Goal: Task Accomplishment & Management: Manage account settings

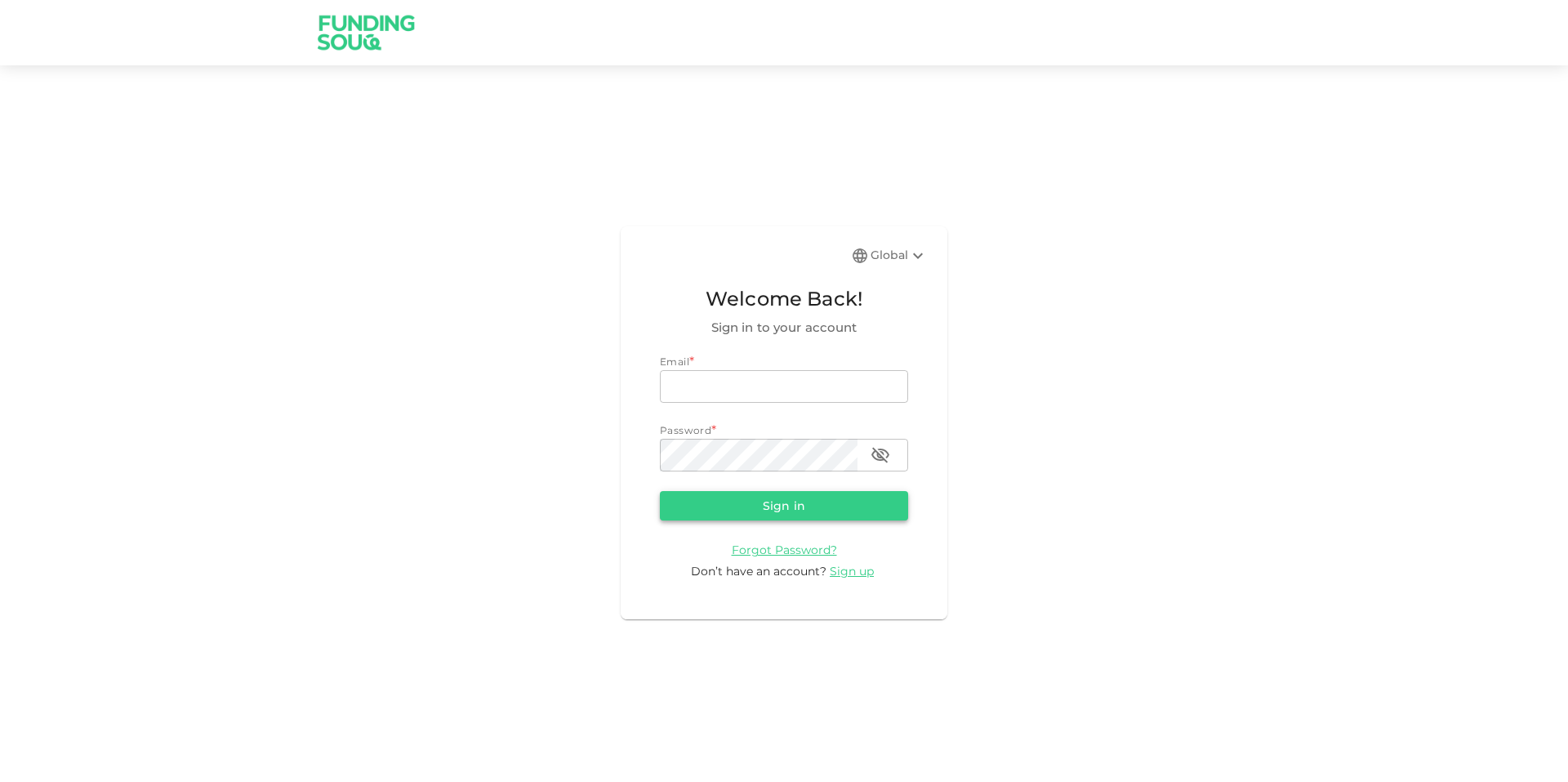
type input "[EMAIL_ADDRESS][DOMAIN_NAME]"
click at [811, 506] on button "Sign in" at bounding box center [784, 505] width 249 height 29
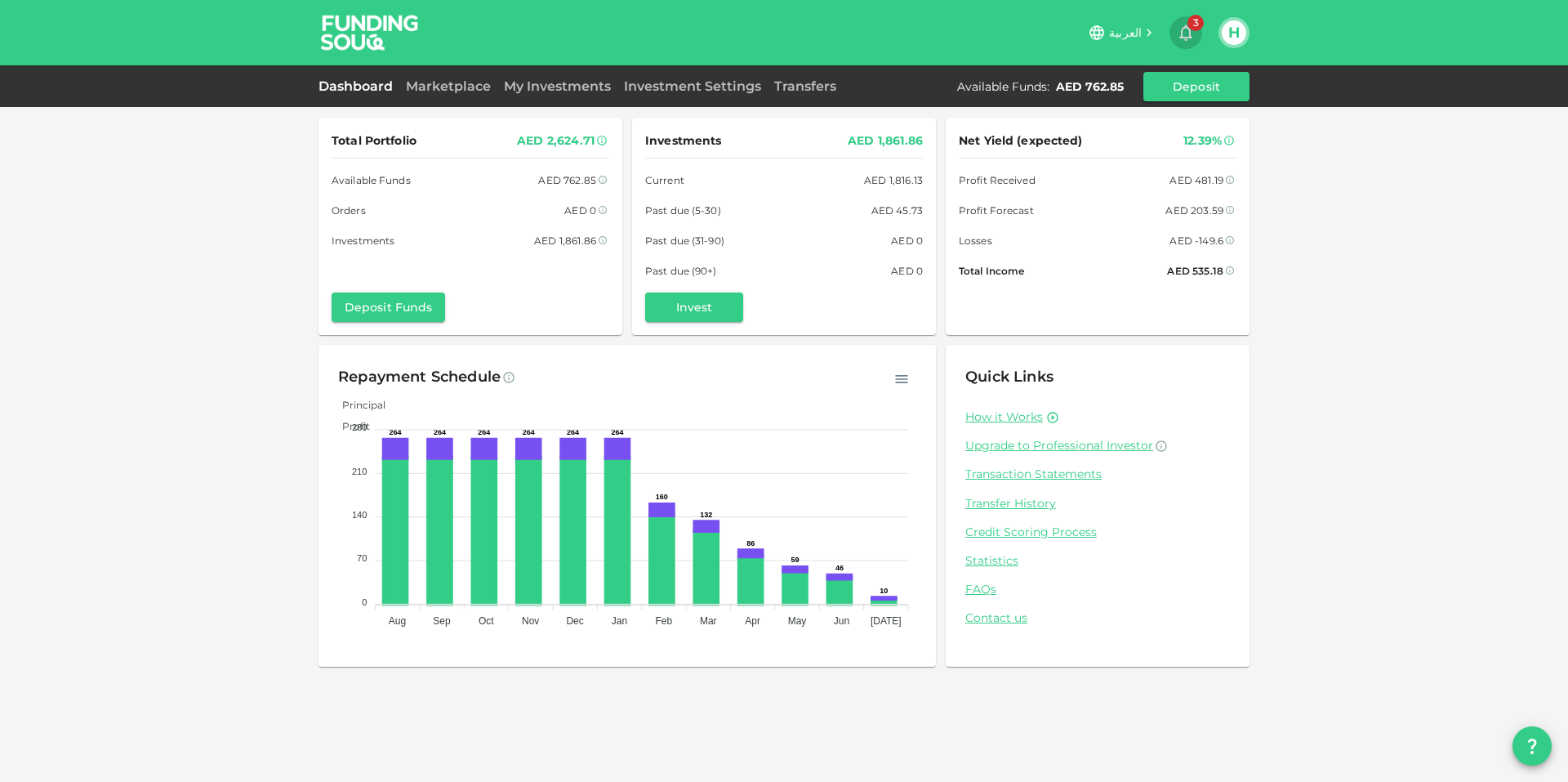
click at [1194, 28] on span "3" at bounding box center [1195, 22] width 17 height 17
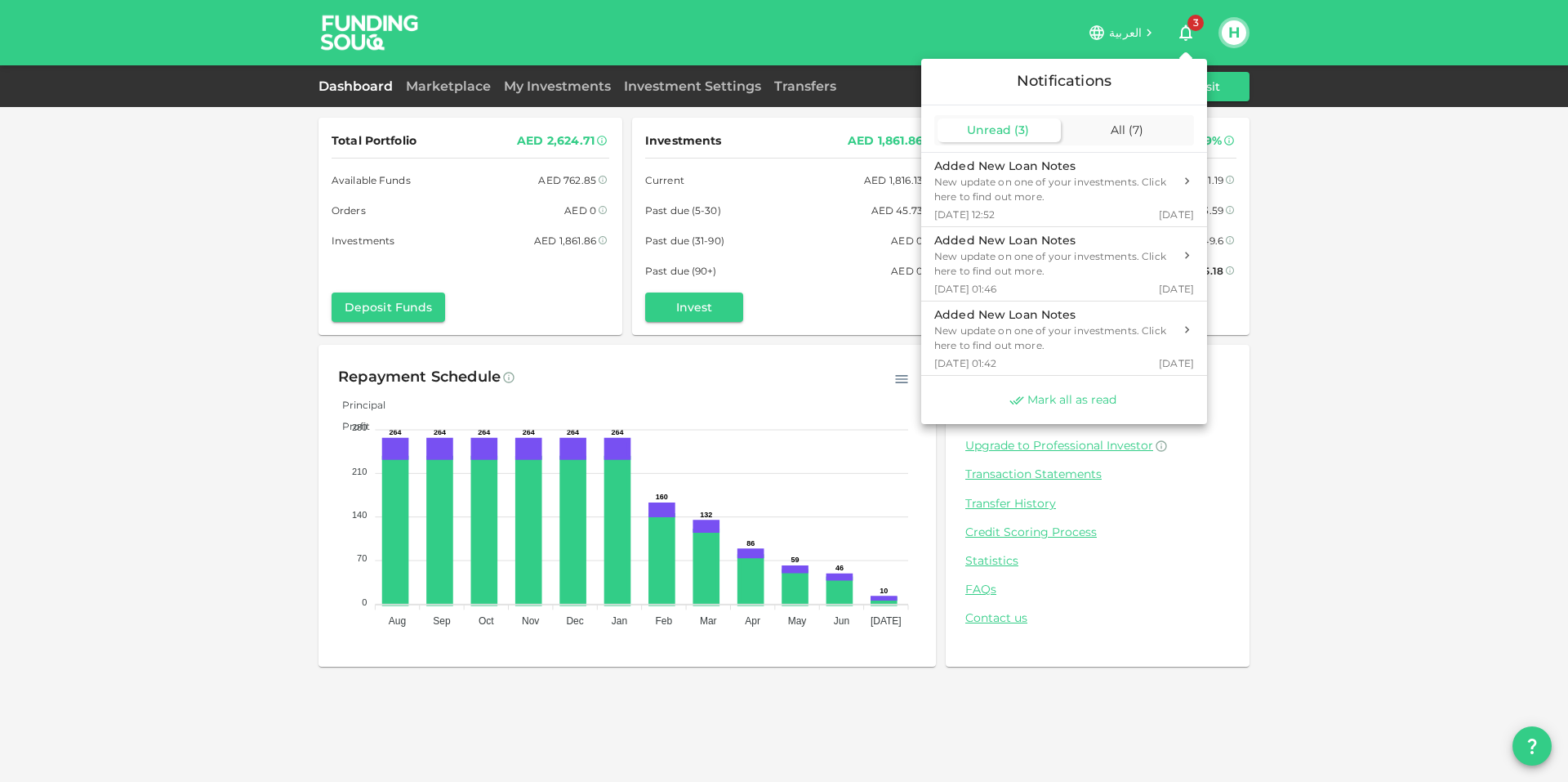
click at [1066, 398] on span "Mark all as read" at bounding box center [1072, 400] width 89 height 16
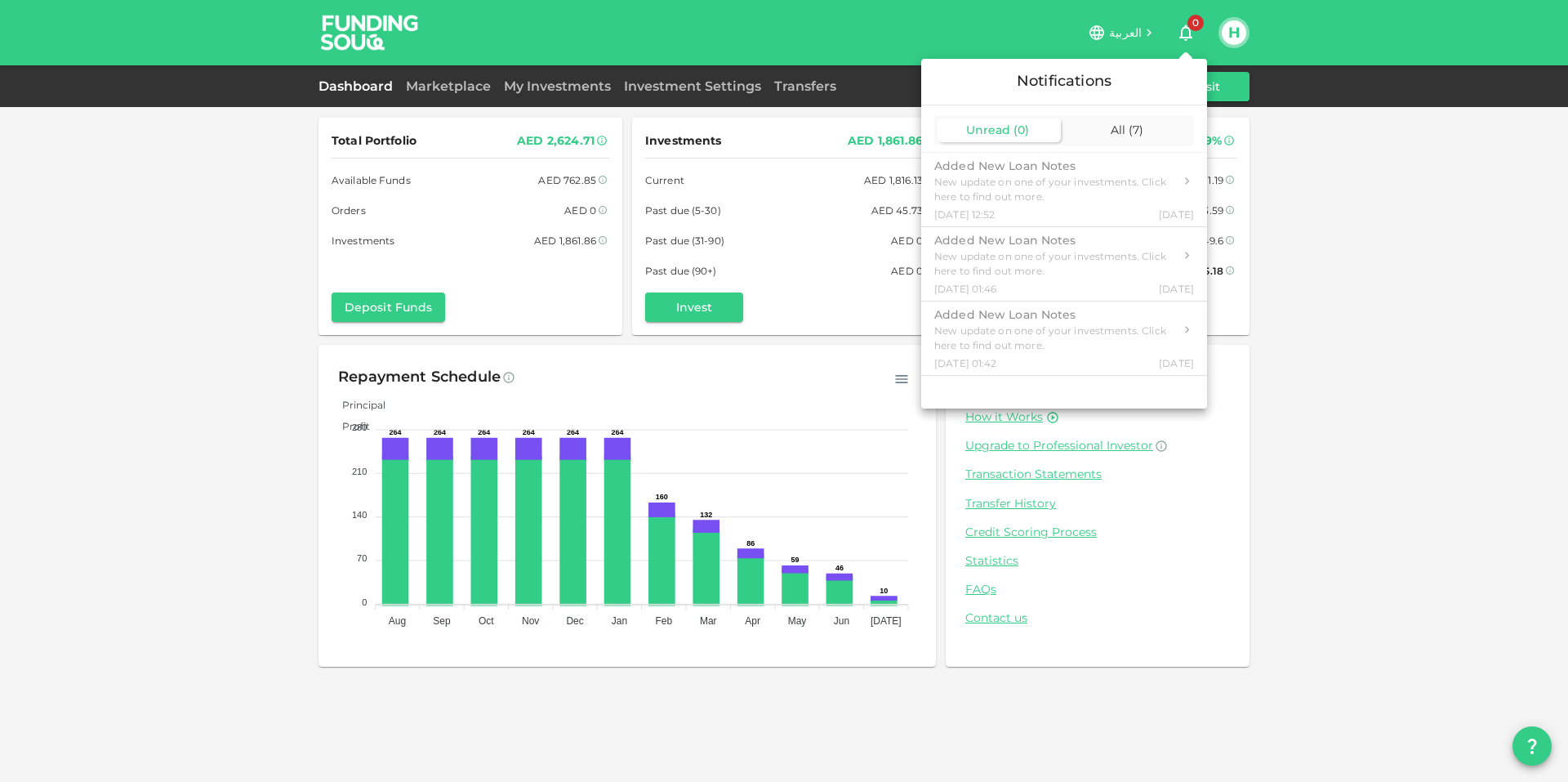
click at [1444, 326] on div at bounding box center [784, 391] width 1568 height 782
